Goal: Communication & Community: Connect with others

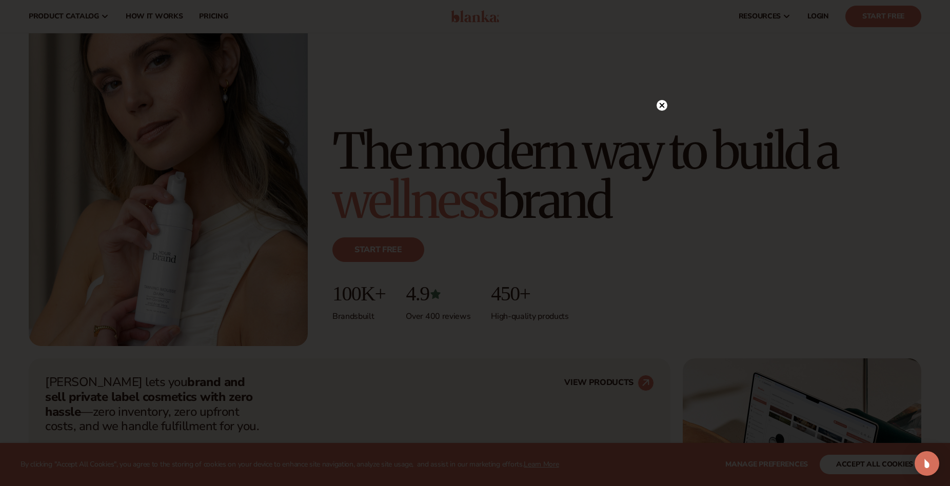
scroll to position [45, 0]
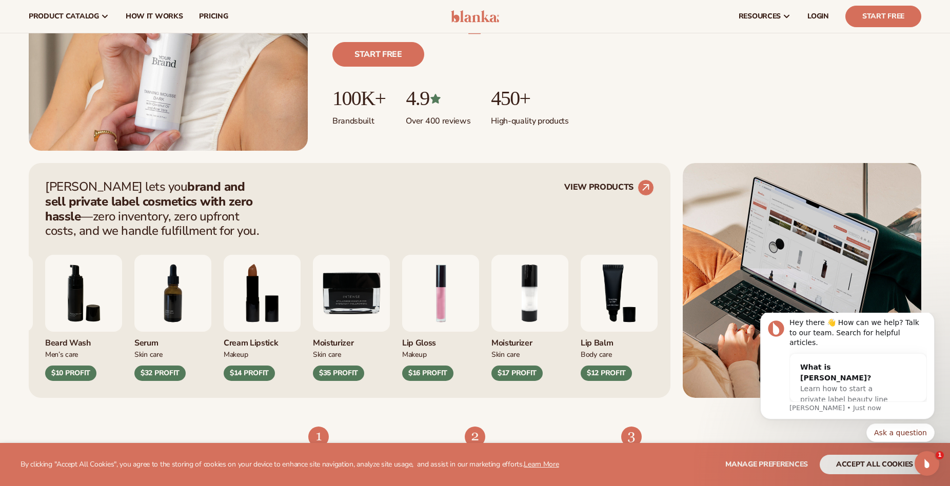
scroll to position [166, 0]
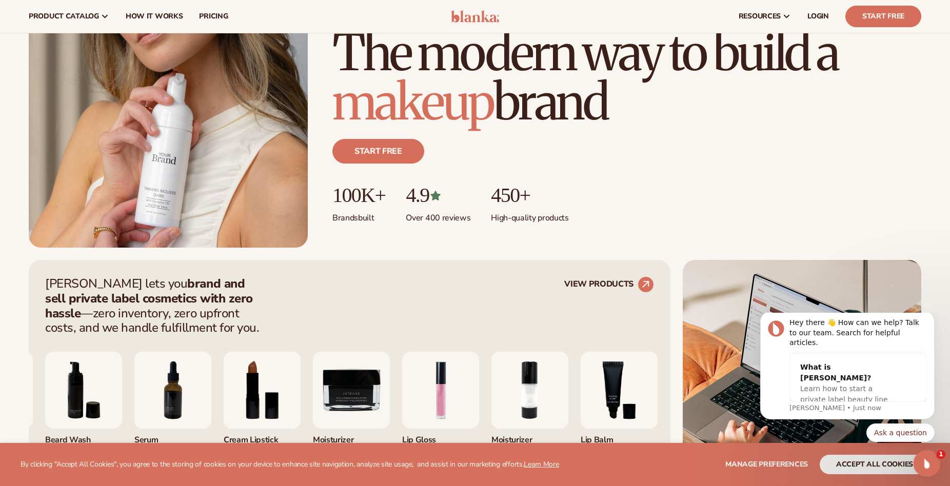
click at [925, 463] on icon "Open Intercom Messenger" at bounding box center [925, 462] width 17 height 17
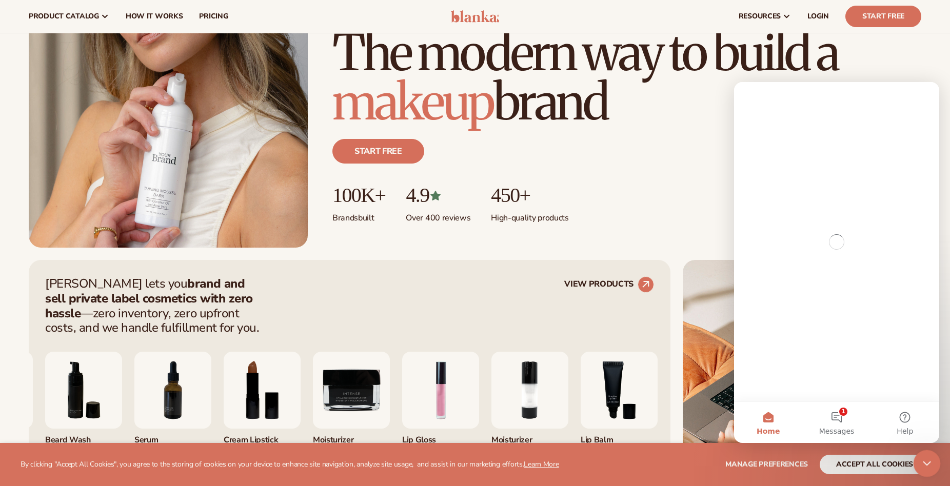
scroll to position [0, 0]
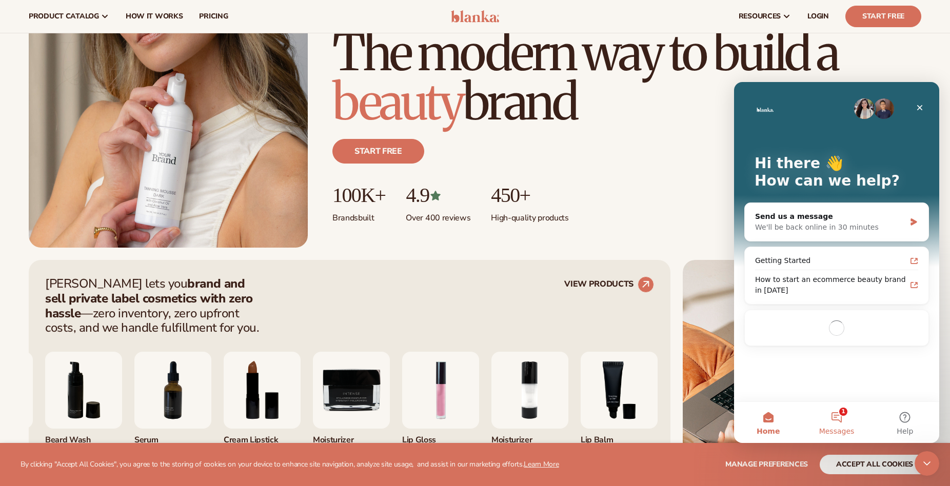
click at [840, 431] on span "Messages" at bounding box center [836, 431] width 35 height 7
